Goal: Task Accomplishment & Management: Use online tool/utility

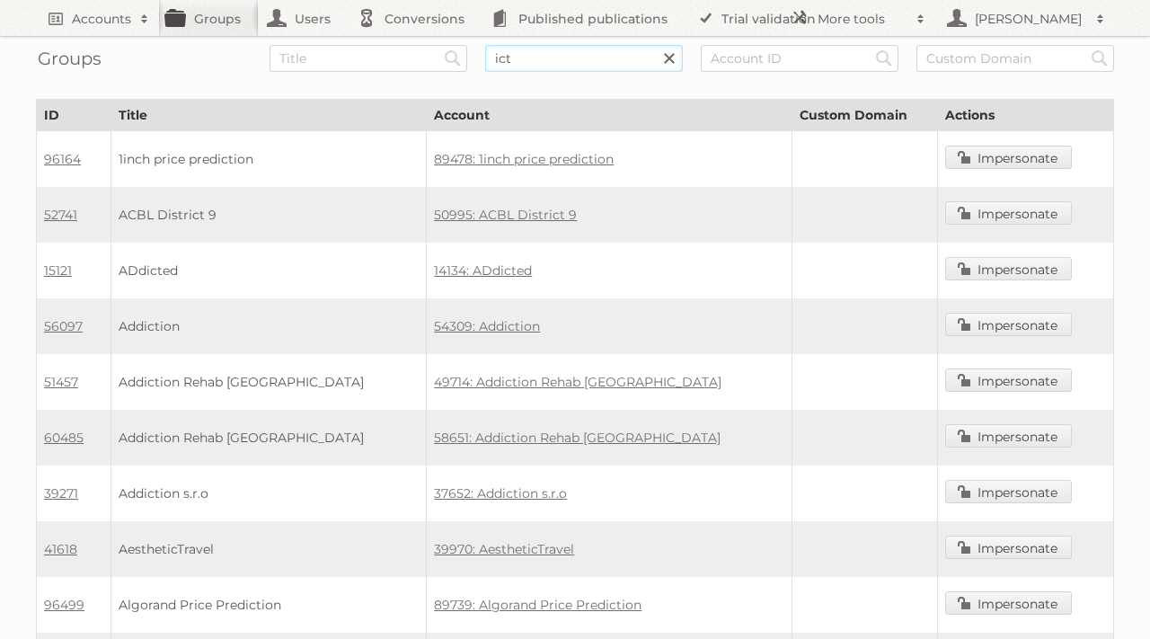
drag, startPoint x: 538, startPoint y: 57, endPoint x: 555, endPoint y: 57, distance: 17.1
click at [538, 57] on input "ict" at bounding box center [584, 58] width 198 height 27
type input "intergast"
click at [439, 45] on input "Search" at bounding box center [452, 58] width 27 height 27
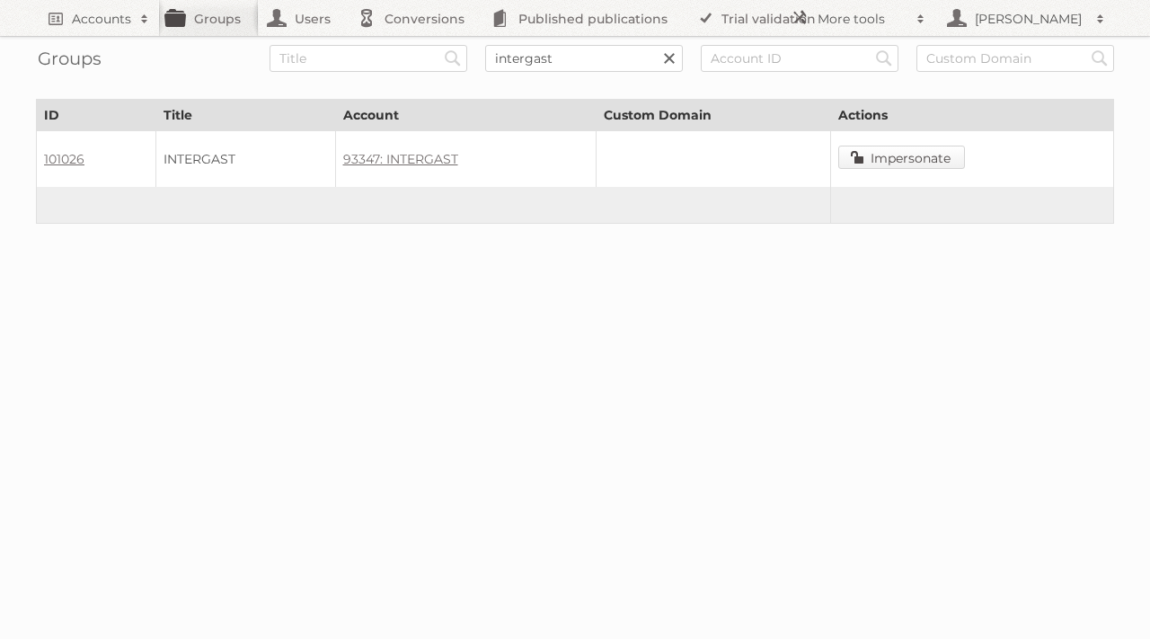
click at [887, 159] on link "Impersonate" at bounding box center [901, 156] width 127 height 23
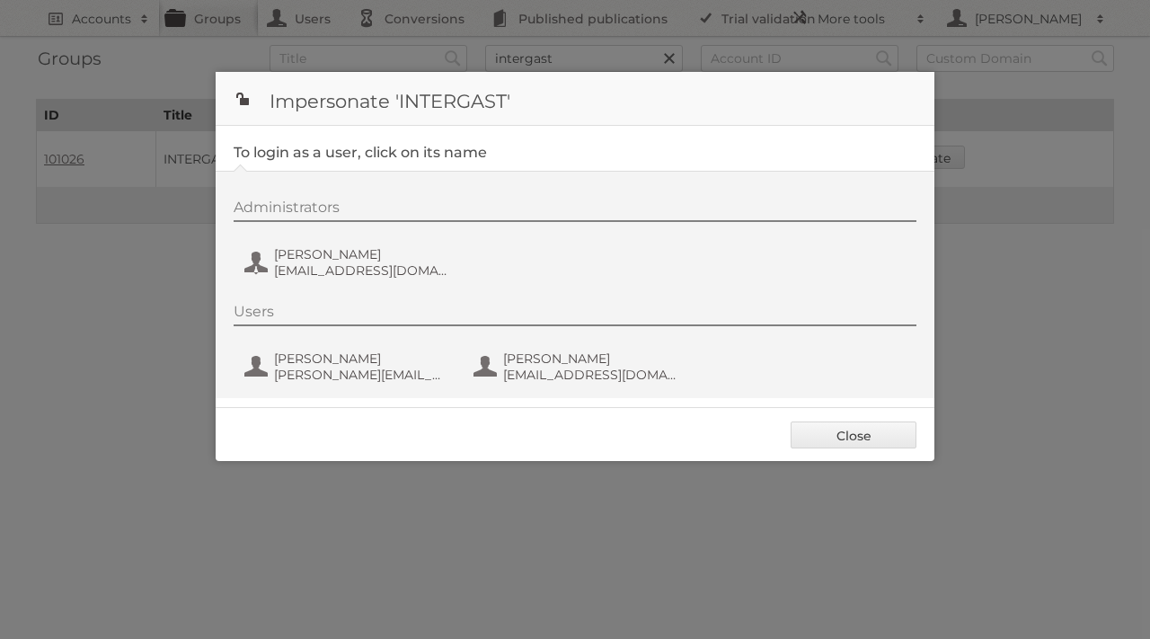
click at [312, 289] on div "Administrators Anette Hill anette.hill@intergast.de Users Julia Schneider julia…" at bounding box center [575, 284] width 719 height 227
click at [322, 262] on span "anette.hill@intergast.de" at bounding box center [361, 270] width 174 height 16
